Goal: Information Seeking & Learning: Learn about a topic

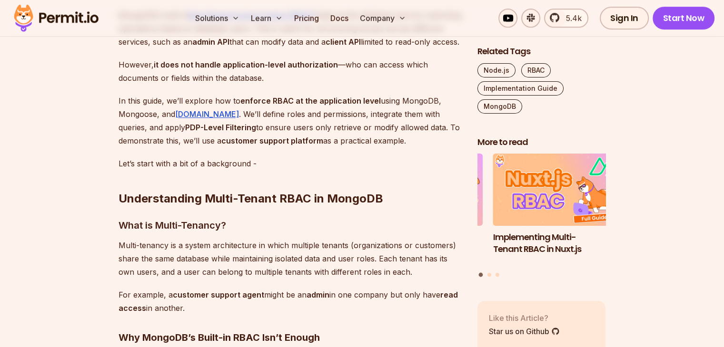
scroll to position [428, 0]
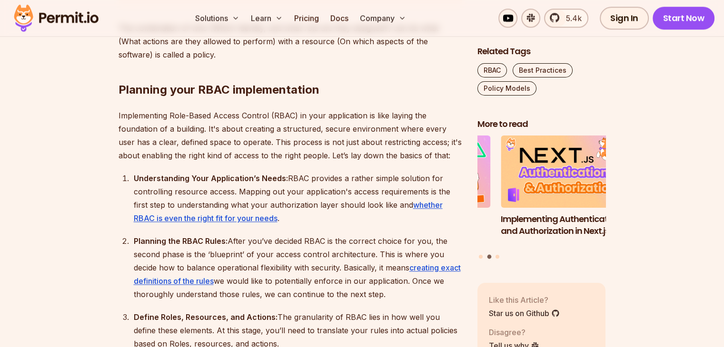
scroll to position [1094, 0]
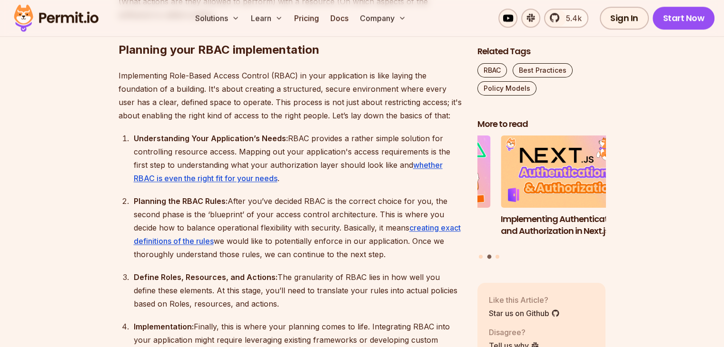
click at [230, 144] on div "Understanding Your Application’s Needs: RBAC provides a rather simple solution …" at bounding box center [298, 158] width 328 height 53
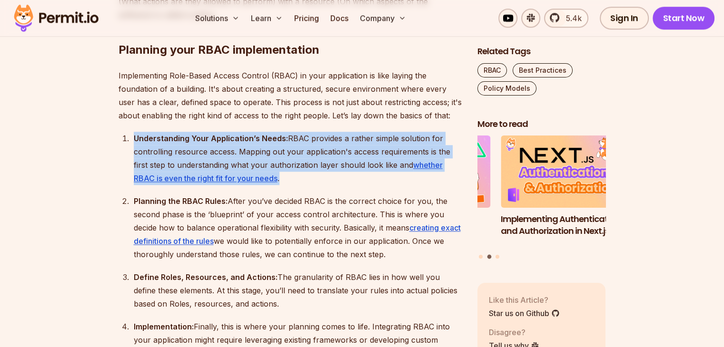
click at [230, 144] on div "Understanding Your Application’s Needs: RBAC provides a rather simple solution …" at bounding box center [298, 158] width 328 height 53
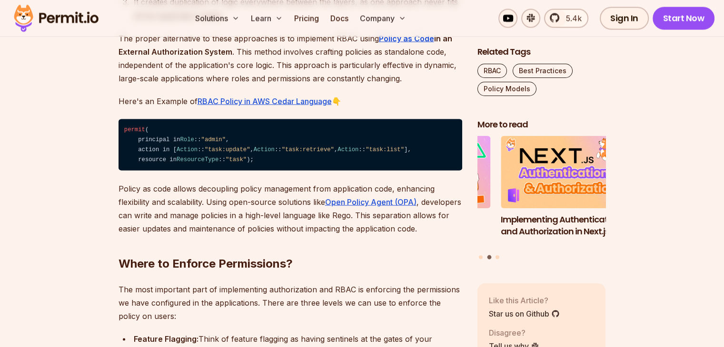
scroll to position [1808, 0]
